Goal: Task Accomplishment & Management: Use online tool/utility

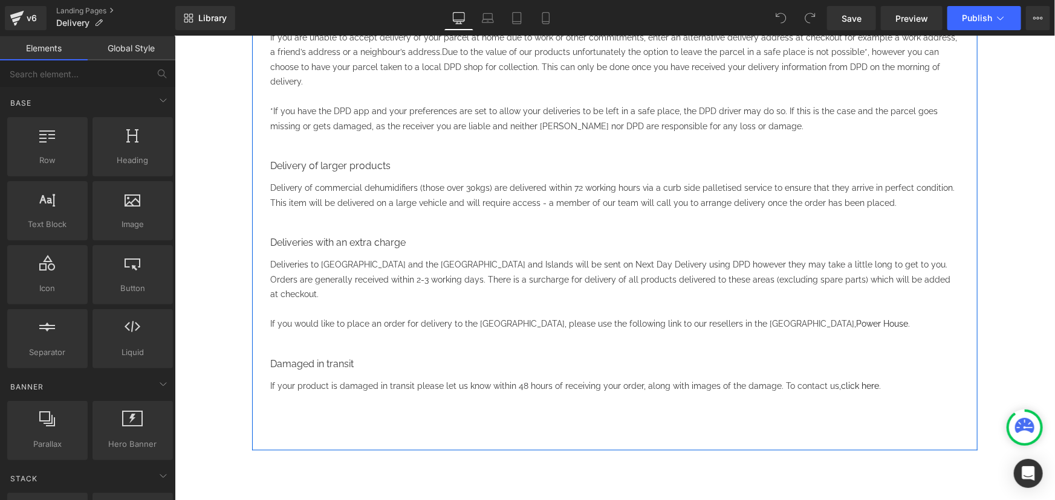
scroll to position [109, 0]
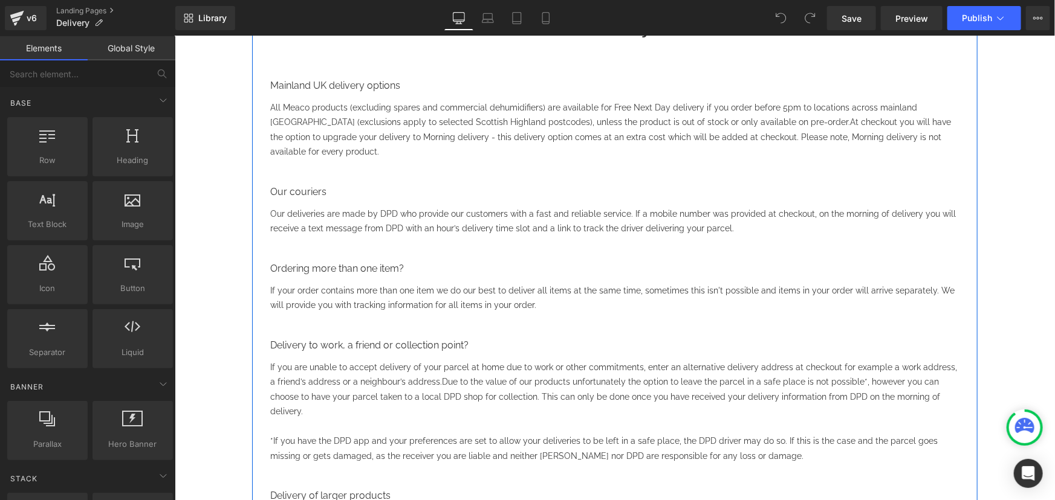
click at [780, 111] on span "All Meaco products (excluding spares and commercial dehumidifiers) are availabl…" at bounding box center [593, 114] width 647 height 25
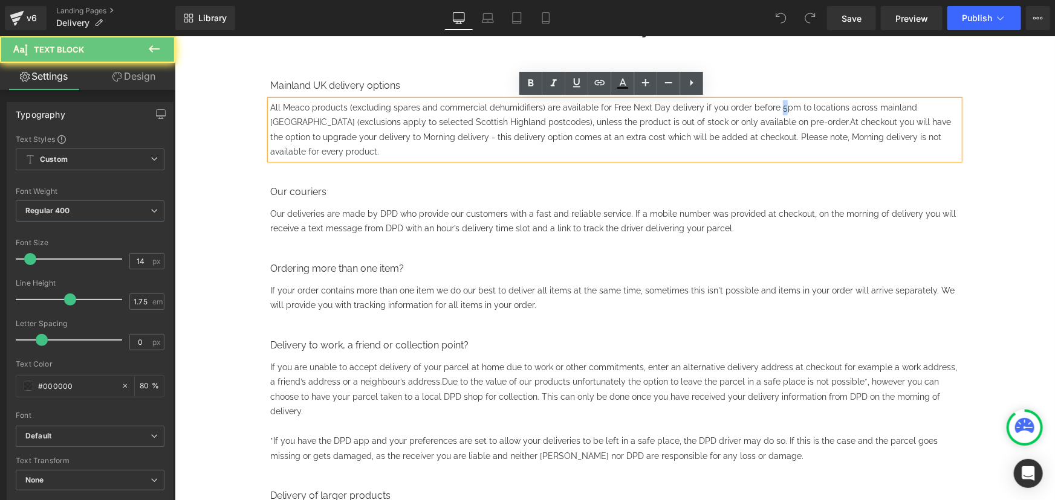
click at [766, 105] on span "All Meaco products (excluding spares and commercial dehumidifiers) are availabl…" at bounding box center [593, 114] width 647 height 25
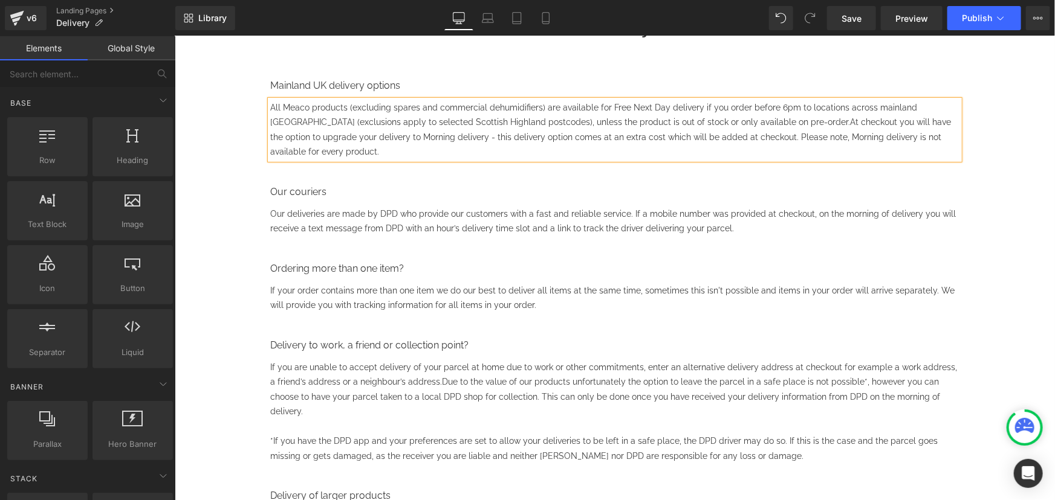
click at [1002, 181] on div "Delivery Heading Mainland UK delivery options Text Block All Meaco products (ex…" at bounding box center [614, 463] width 880 height 953
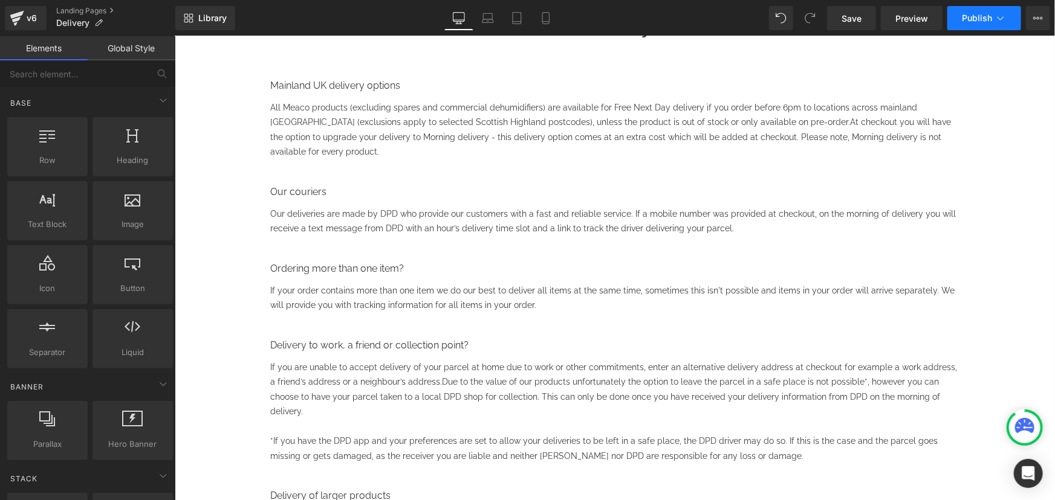
click at [980, 28] on button "Publish" at bounding box center [984, 18] width 74 height 24
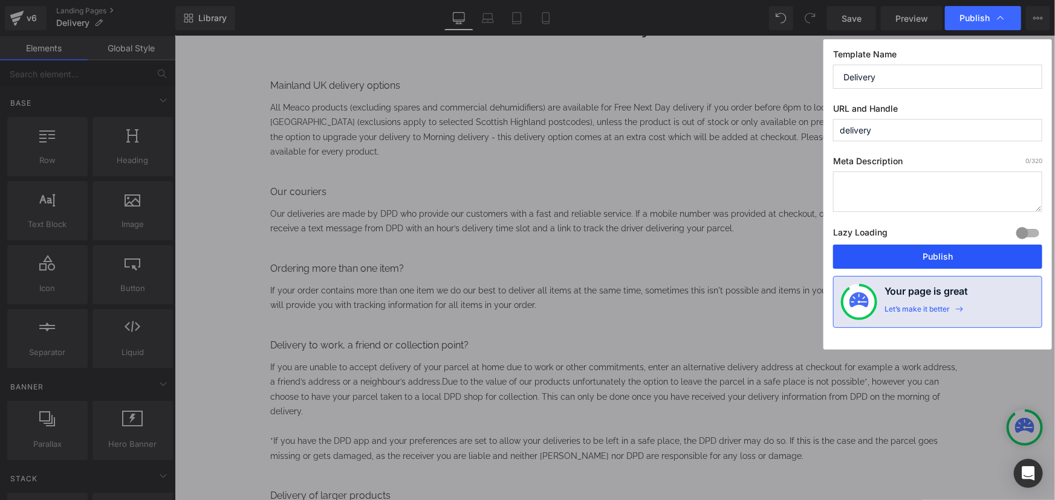
click at [899, 250] on button "Publish" at bounding box center [937, 257] width 209 height 24
